Goal: Task Accomplishment & Management: Manage account settings

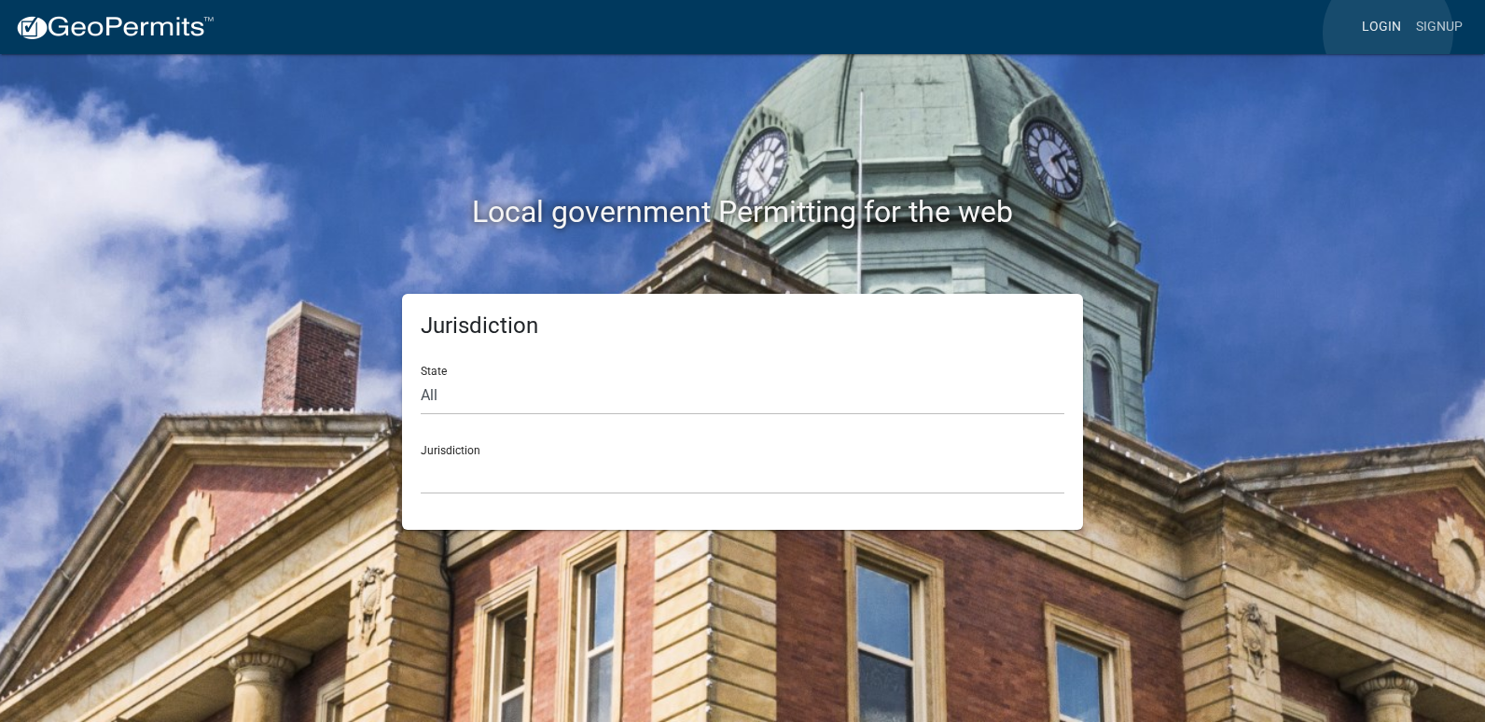
click at [1388, 33] on link "Login" at bounding box center [1381, 26] width 54 height 35
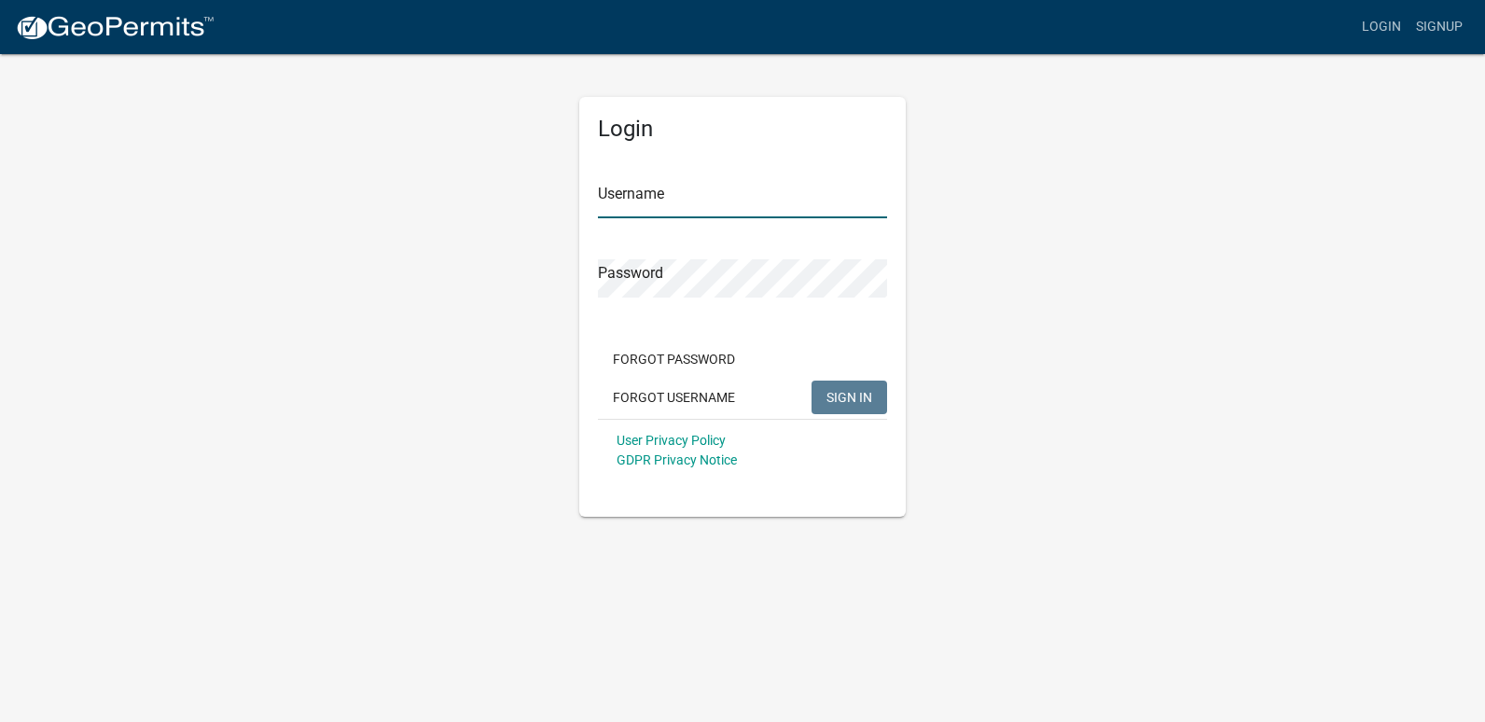
type input "ricktryon"
click at [858, 392] on span "SIGN IN" at bounding box center [849, 396] width 46 height 15
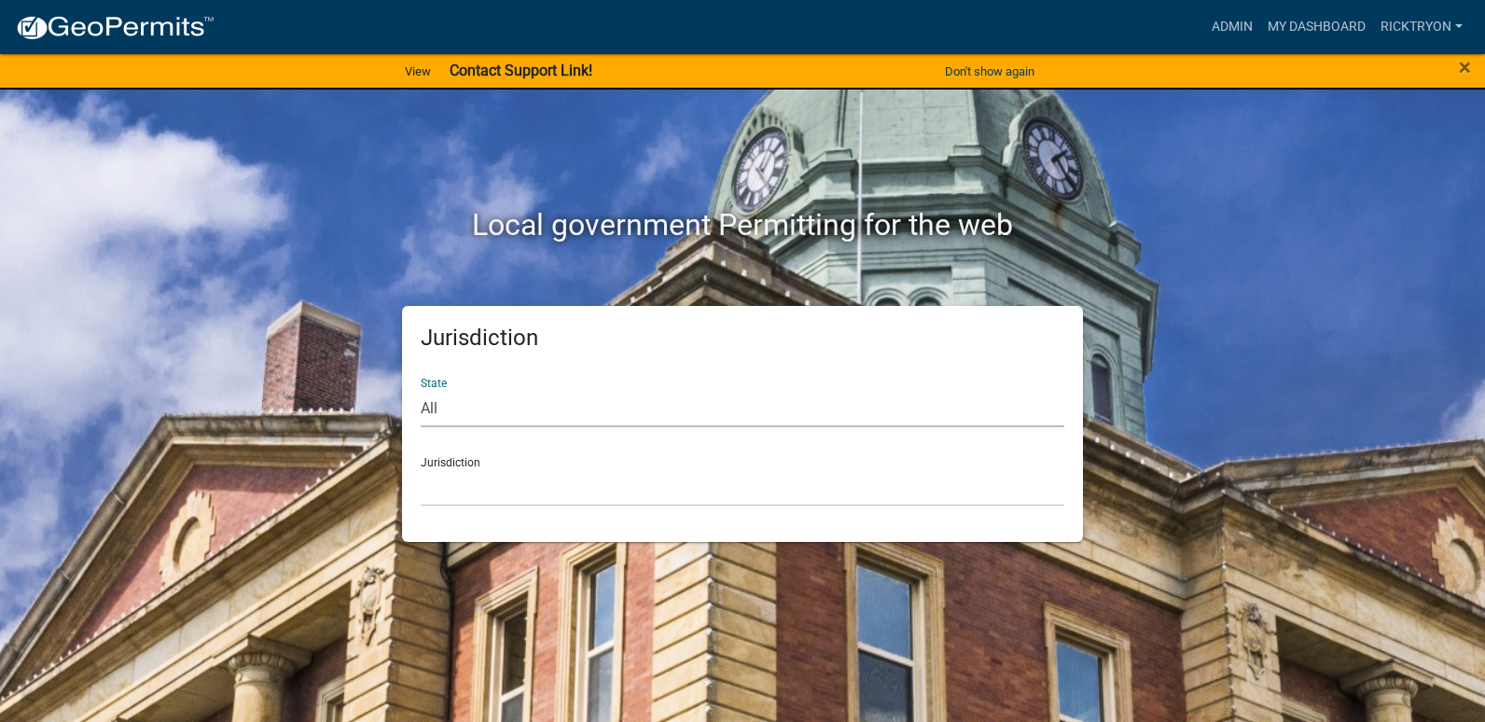
click at [497, 408] on select "All [US_STATE] [US_STATE] [US_STATE] [US_STATE] [US_STATE] [US_STATE] [US_STATE…" at bounding box center [742, 408] width 643 height 38
select select "[US_STATE]"
click at [421, 389] on select "All [US_STATE] [US_STATE] [US_STATE] [US_STATE] [US_STATE] [US_STATE] [US_STATE…" at bounding box center [742, 408] width 643 height 38
click at [485, 491] on select "City of [GEOGRAPHIC_DATA], [US_STATE] City of [GEOGRAPHIC_DATA], [US_STATE] Cit…" at bounding box center [742, 487] width 643 height 38
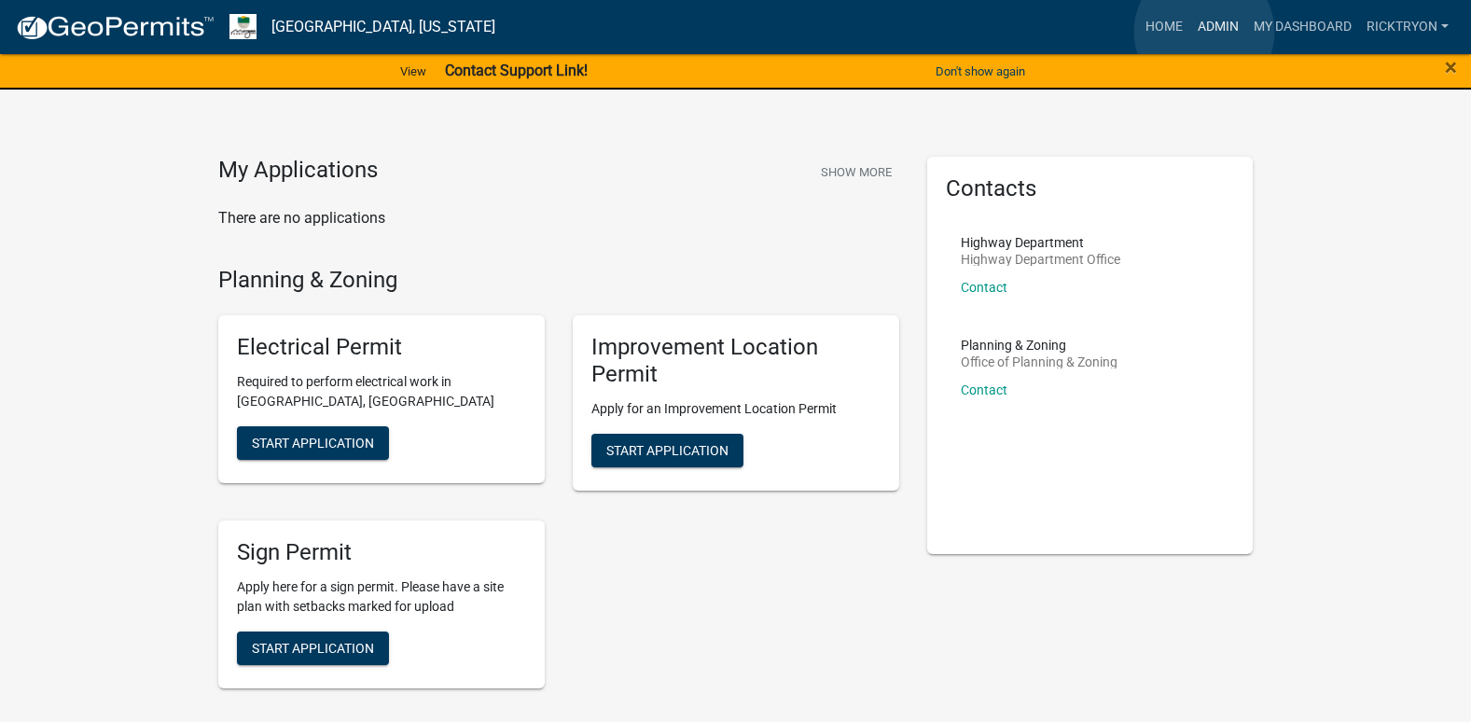
click at [1204, 32] on link "Admin" at bounding box center [1218, 26] width 56 height 35
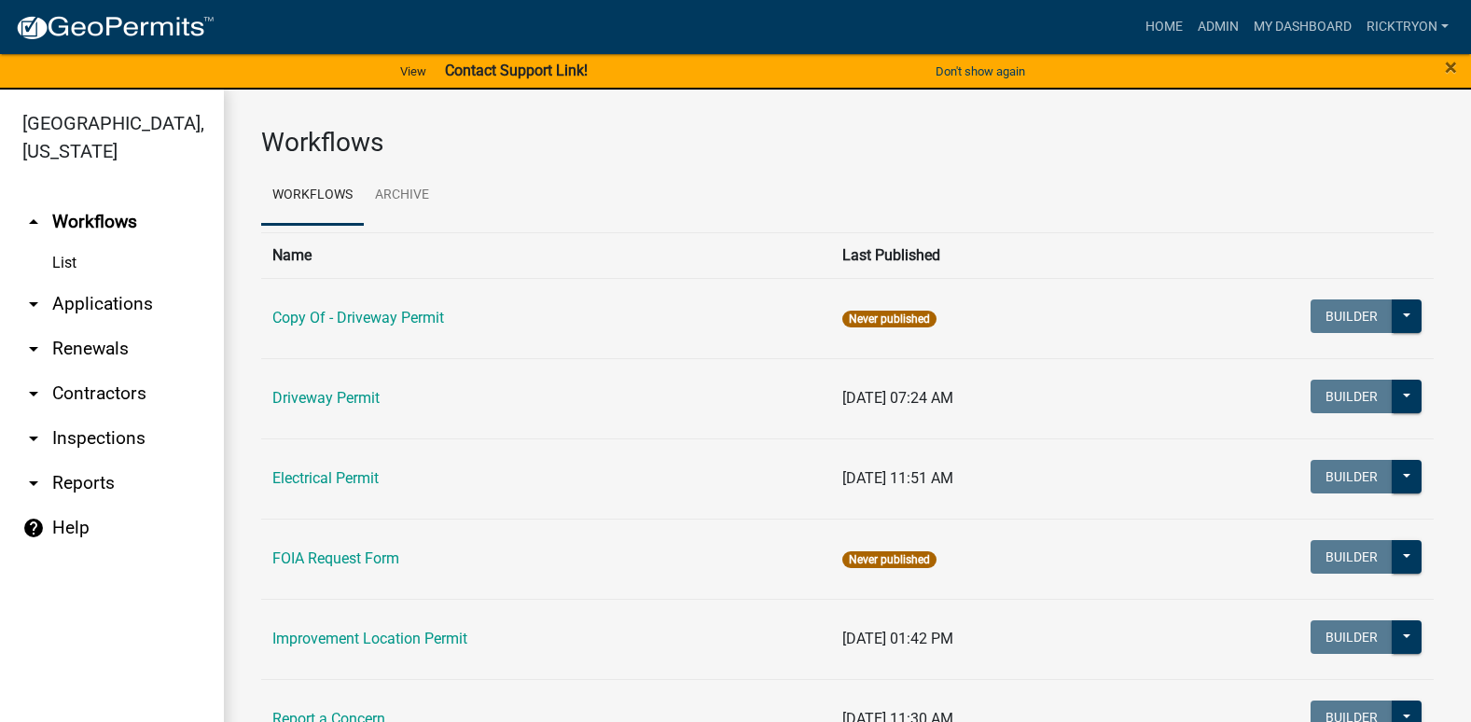
click at [90, 307] on link "arrow_drop_down Applications" at bounding box center [112, 304] width 224 height 45
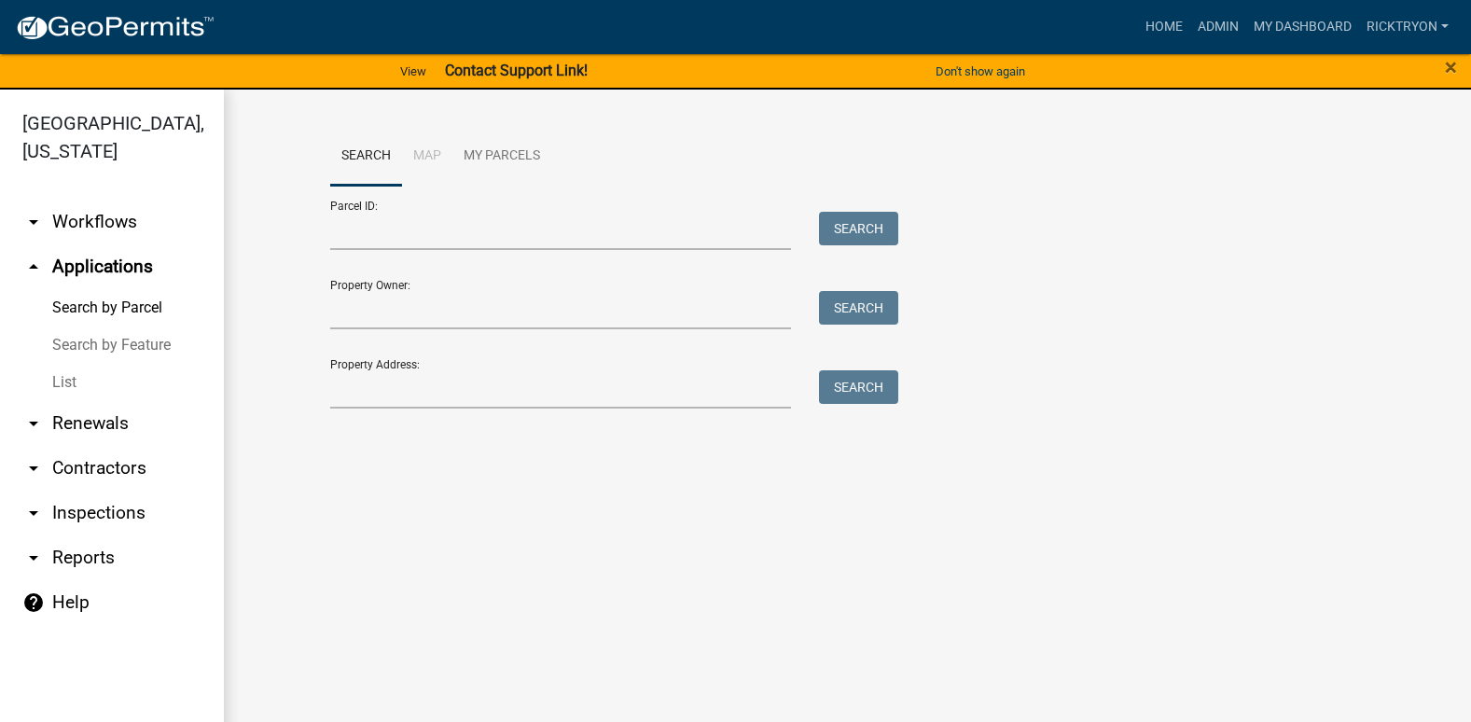
click at [67, 386] on link "List" at bounding box center [112, 382] width 224 height 37
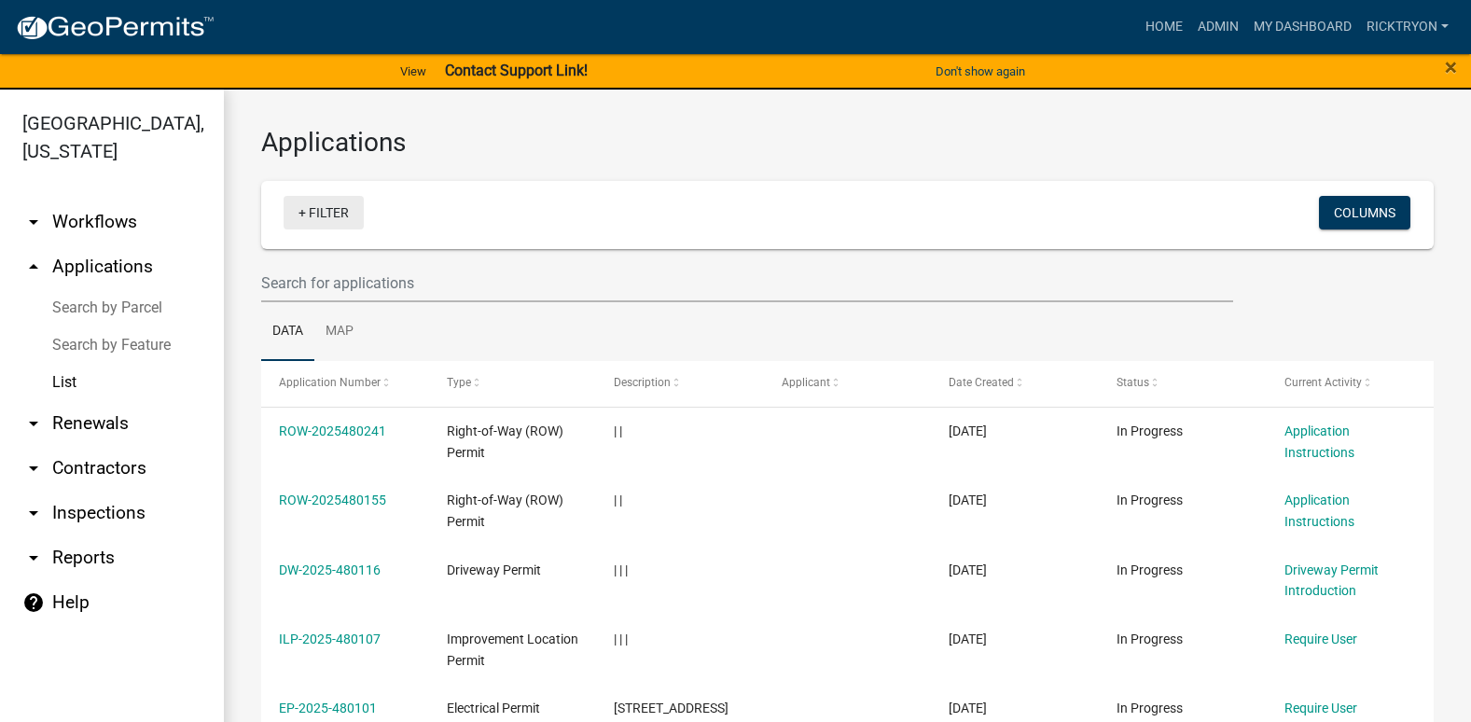
click at [321, 216] on link "+ Filter" at bounding box center [323, 213] width 80 height 34
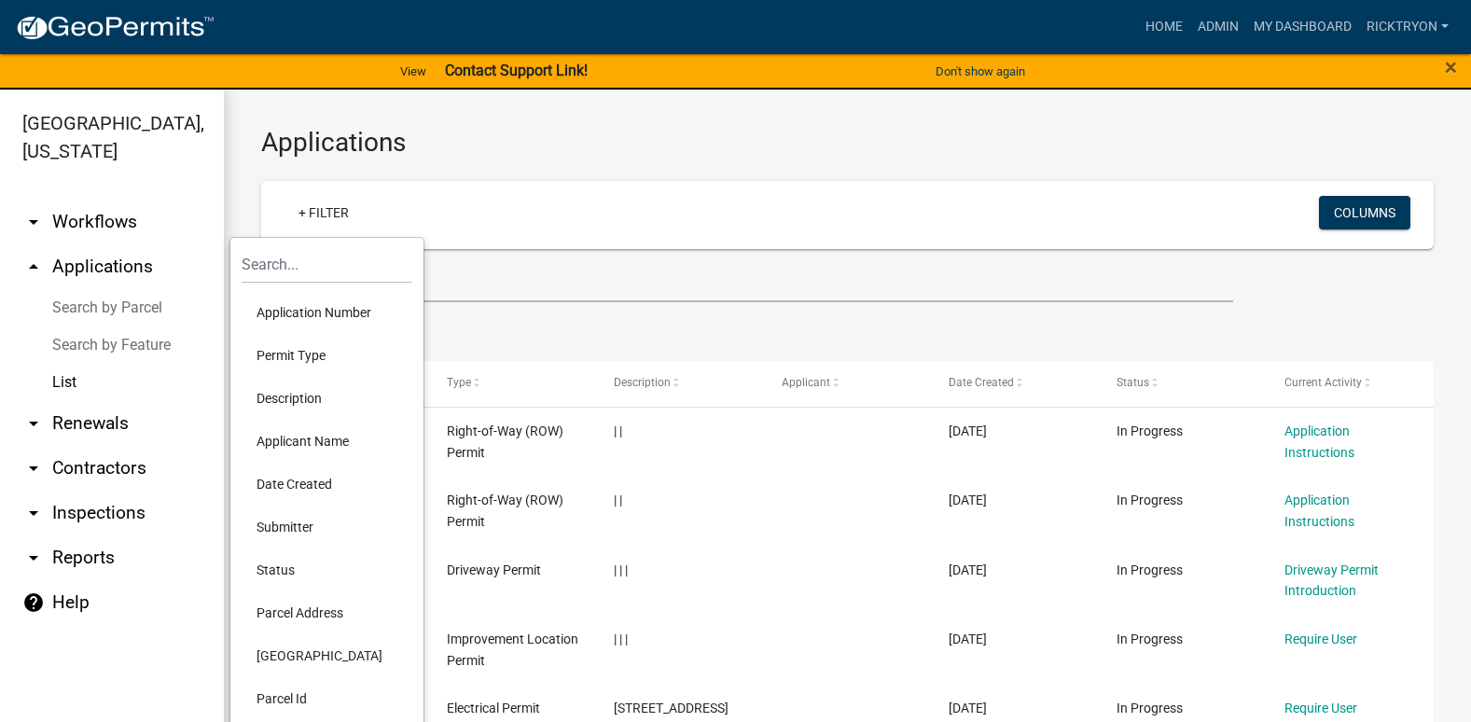
click at [296, 318] on li "Application Number" at bounding box center [327, 312] width 171 height 43
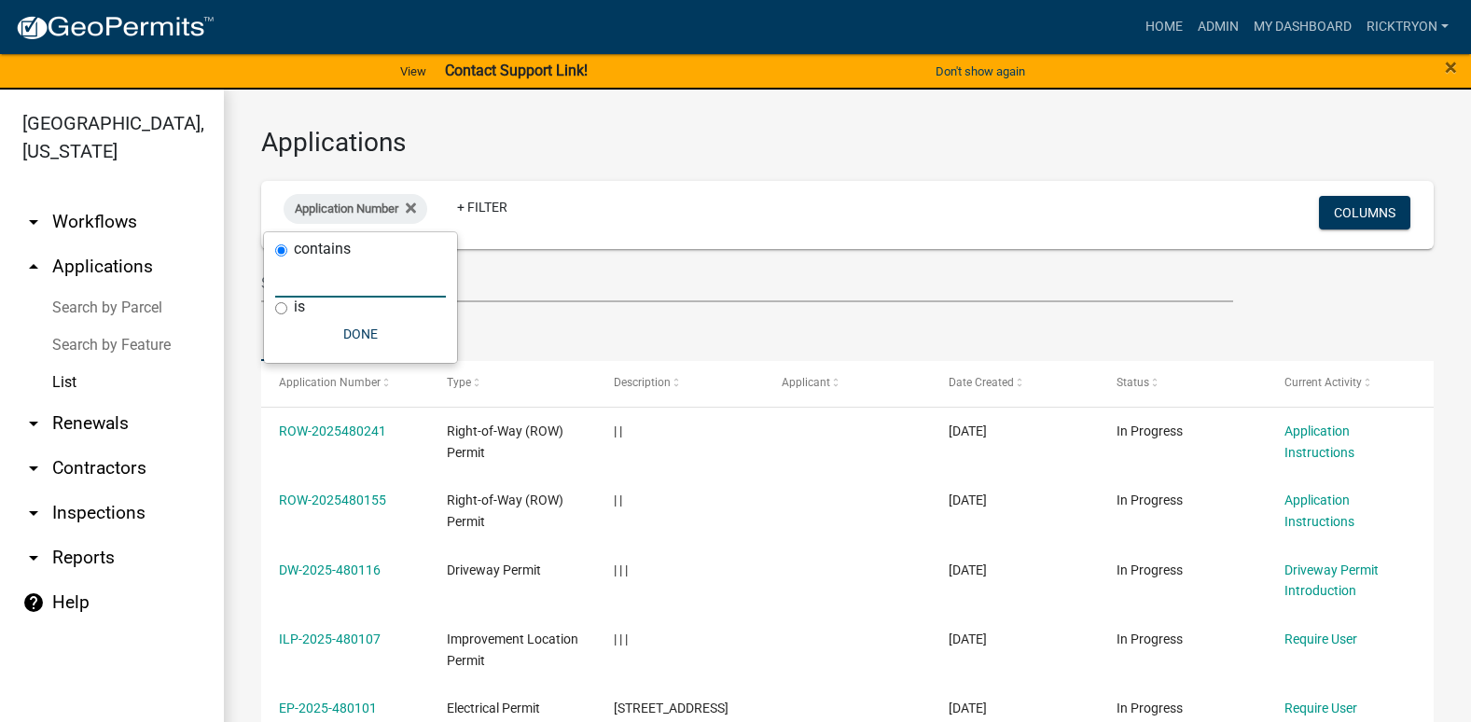
drag, startPoint x: 296, startPoint y: 318, endPoint x: 289, endPoint y: 290, distance: 28.7
click at [289, 290] on input "text" at bounding box center [360, 278] width 171 height 38
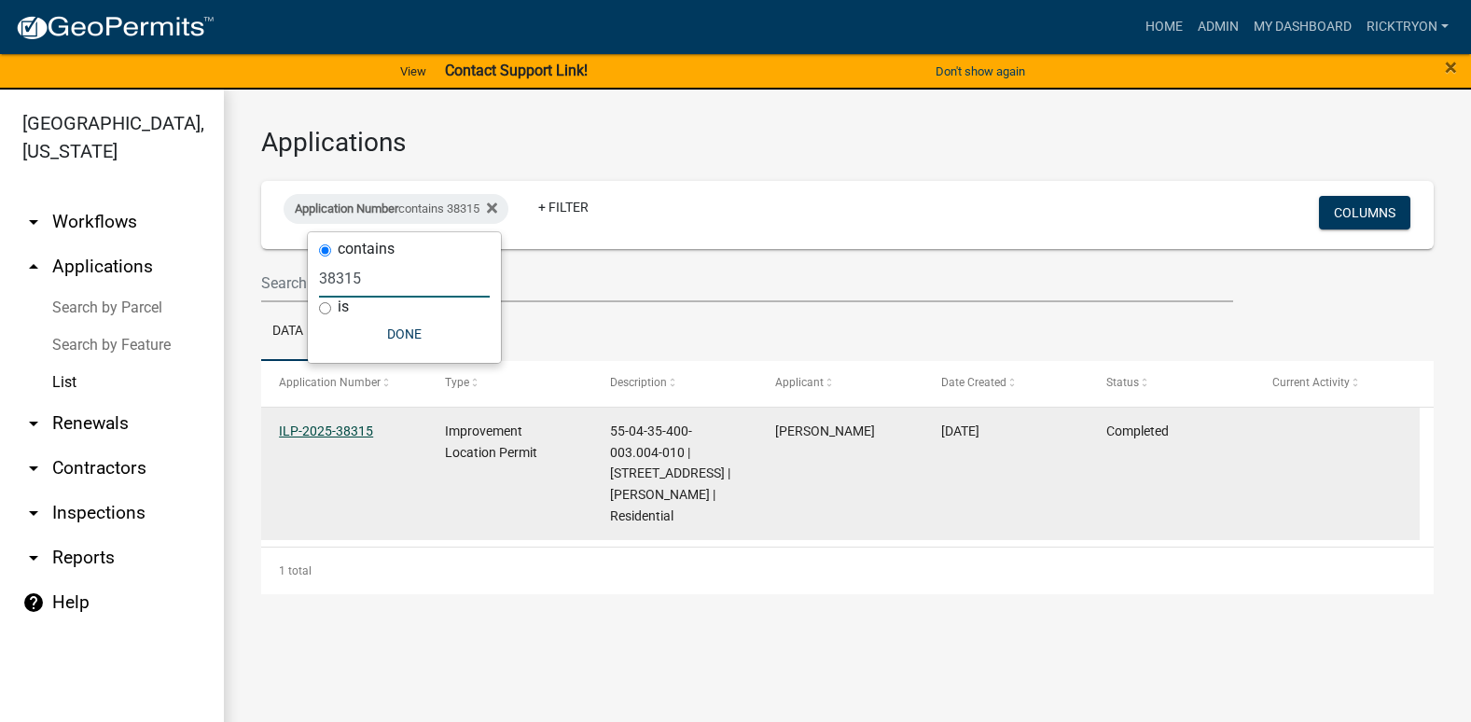
type input "38315"
click at [320, 427] on link "ILP-2025-38315" at bounding box center [326, 430] width 94 height 15
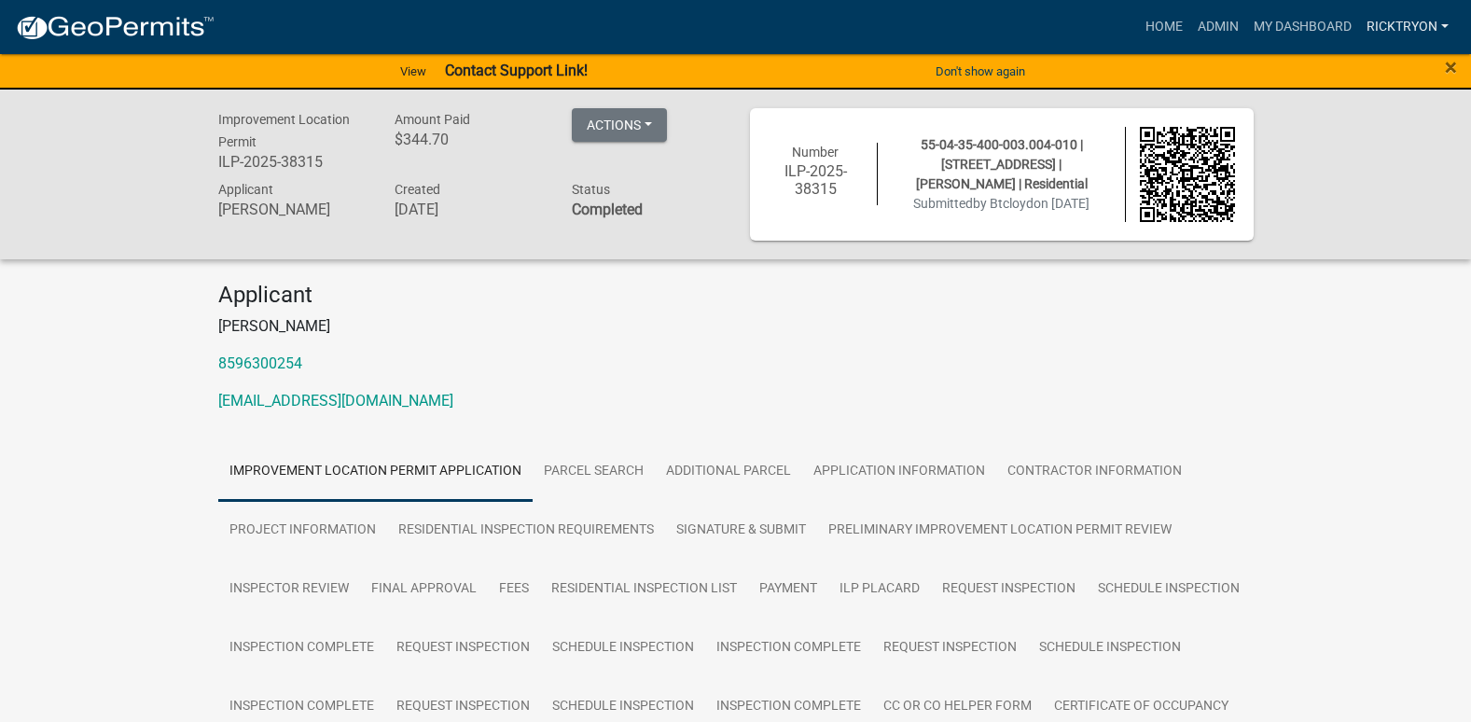
click at [1409, 20] on link "ricktryon" at bounding box center [1407, 26] width 97 height 35
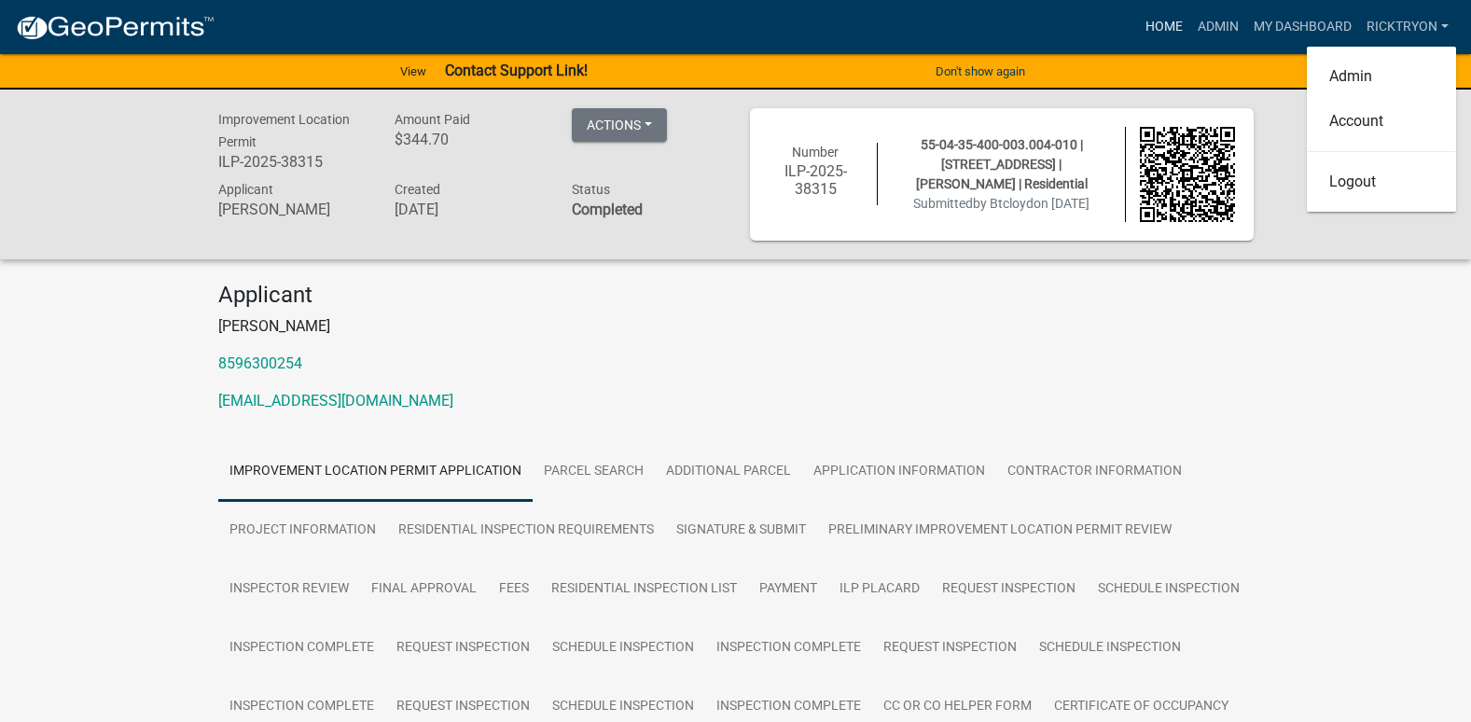
click at [1174, 25] on link "Home" at bounding box center [1164, 26] width 52 height 35
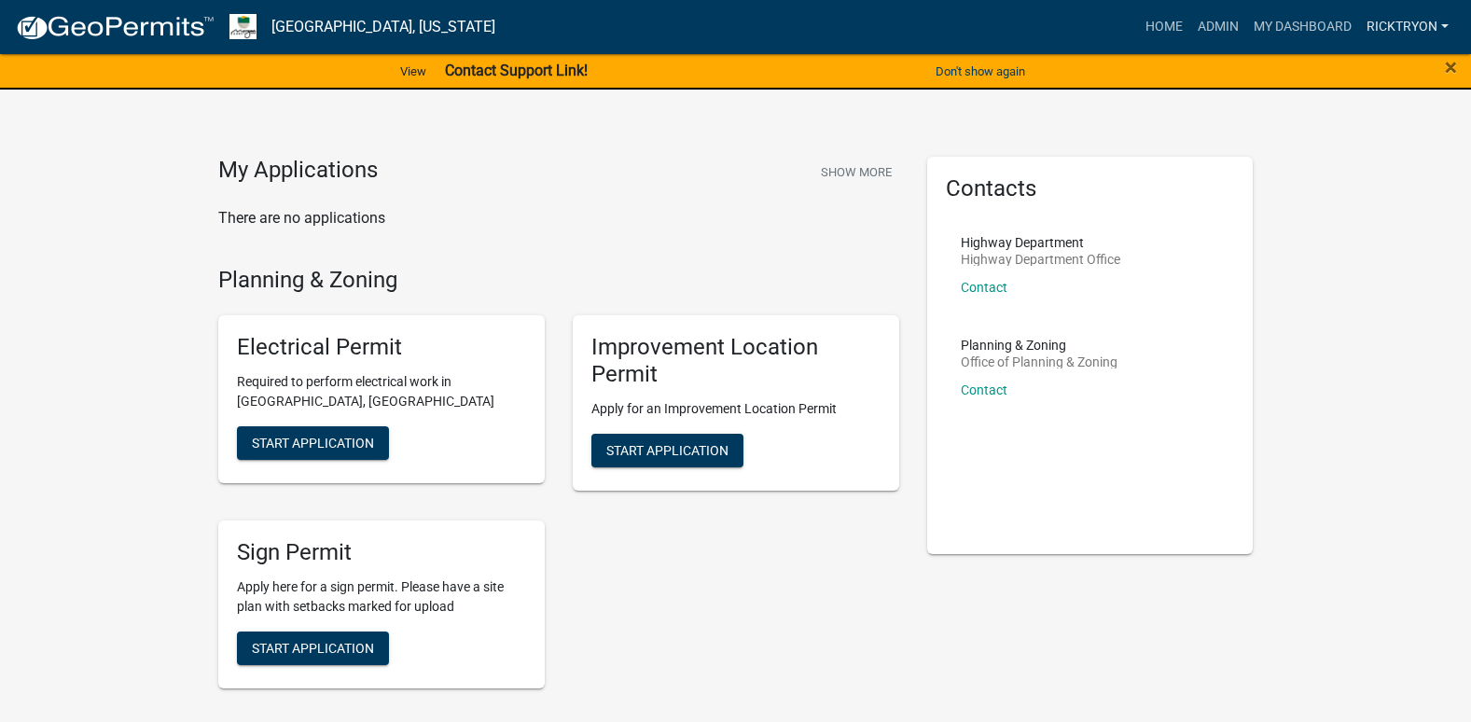
click at [1415, 19] on link "ricktryon" at bounding box center [1407, 26] width 97 height 35
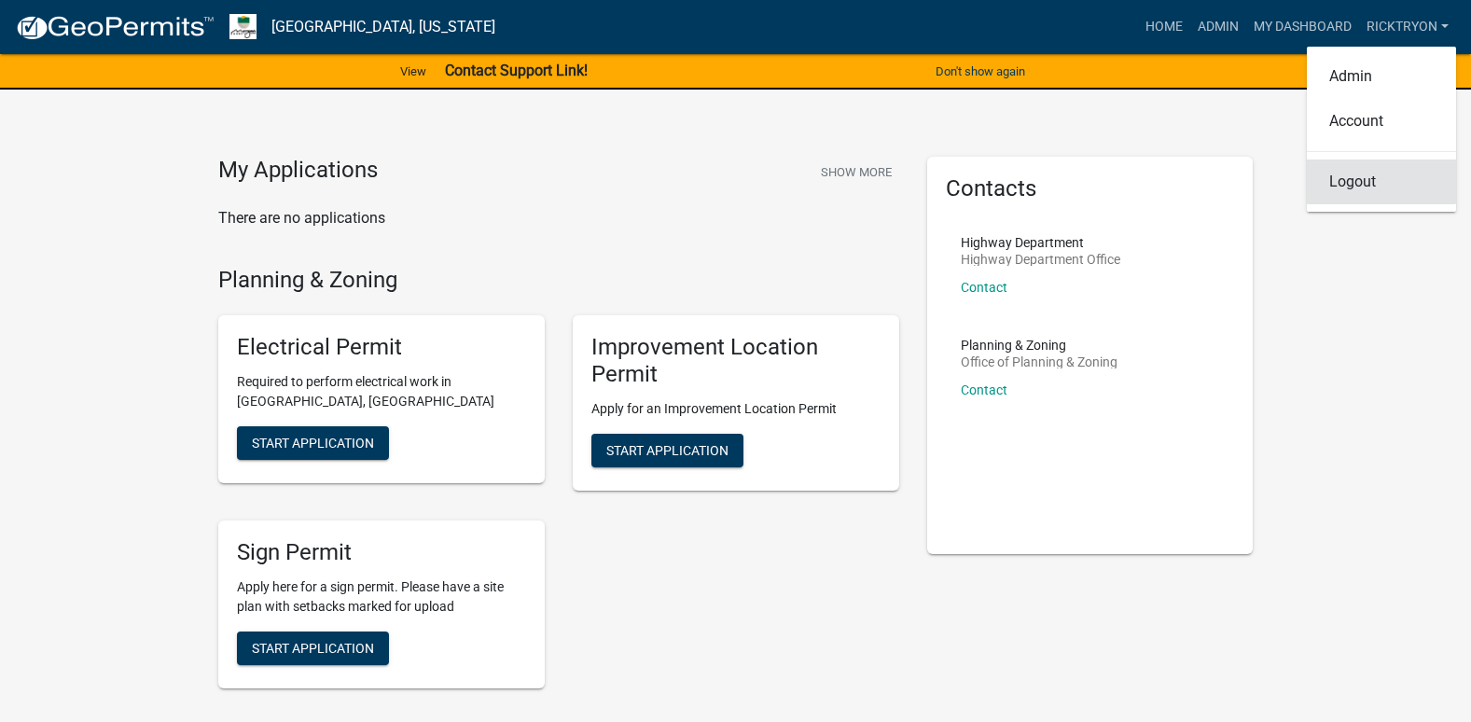
click at [1357, 182] on link "Logout" at bounding box center [1380, 181] width 149 height 45
